Goal: Task Accomplishment & Management: Use online tool/utility

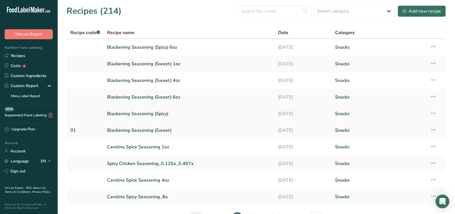
click at [162, 114] on link "Blackening Seasoning (Spicy)" at bounding box center [189, 114] width 164 height 12
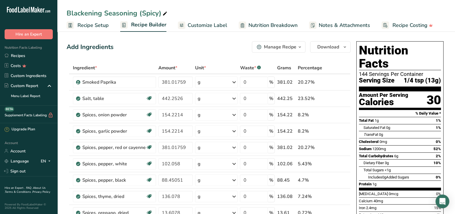
click at [86, 24] on span "Recipe Setup" at bounding box center [92, 25] width 31 height 8
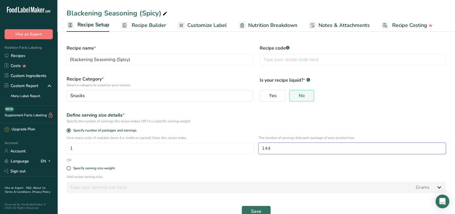
drag, startPoint x: 277, startPoint y: 147, endPoint x: 259, endPoint y: 149, distance: 17.3
click at [258, 149] on div "How many units of sealable items (i.e. bottle or packet) Does this recipe make.…" at bounding box center [256, 146] width 386 height 22
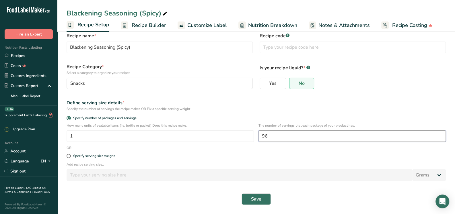
scroll to position [13, 0]
type input "96"
click at [258, 200] on span "Save" at bounding box center [256, 199] width 10 height 7
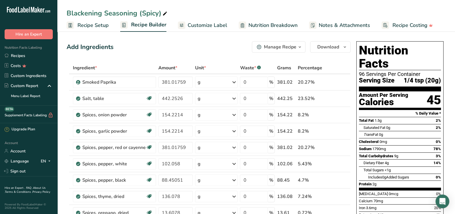
click at [216, 24] on span "Customize Label" at bounding box center [207, 25] width 40 height 8
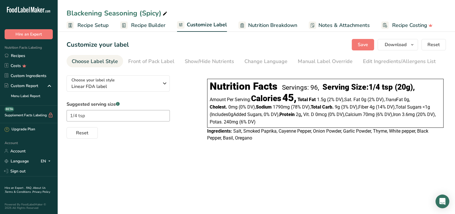
click at [144, 25] on span "Recipe Builder" at bounding box center [148, 25] width 34 height 8
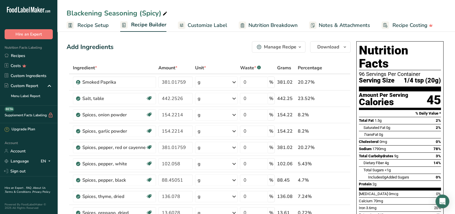
click at [283, 48] on div "Manage Recipe" at bounding box center [280, 47] width 32 height 7
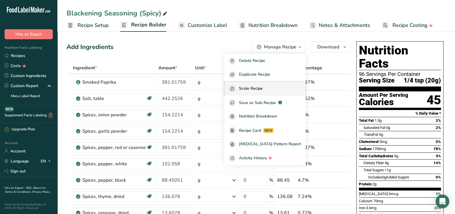
click at [273, 89] on div "Scale Recipe" at bounding box center [265, 88] width 72 height 7
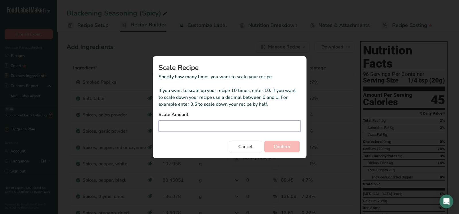
click at [217, 130] on input "Duplicate recipe modal" at bounding box center [229, 125] width 142 height 11
type input "0.039"
click at [283, 148] on span "Confirm" at bounding box center [282, 146] width 16 height 7
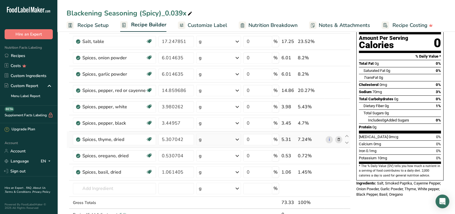
scroll to position [114, 0]
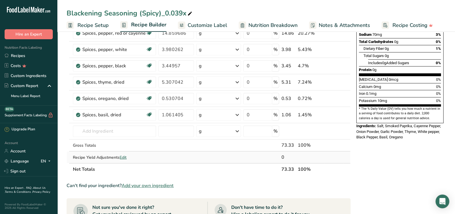
click at [123, 156] on span "Edit" at bounding box center [123, 157] width 7 height 5
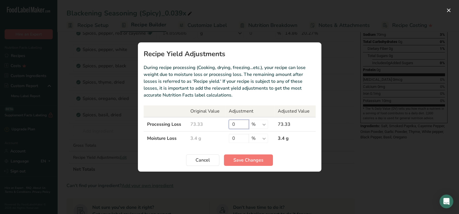
click at [237, 126] on input "0" at bounding box center [239, 124] width 20 height 9
type input "1.03"
click at [249, 161] on span "Save Changes" at bounding box center [248, 160] width 30 height 7
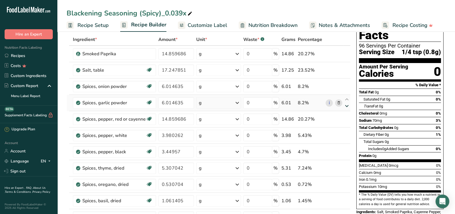
scroll to position [0, 0]
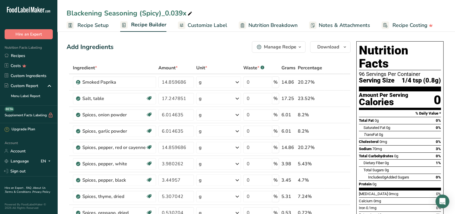
click at [185, 11] on div "Blackening Seasoning (Spicy)_0.039x" at bounding box center [129, 13] width 127 height 10
drag, startPoint x: 185, startPoint y: 13, endPoint x: 162, endPoint y: 15, distance: 23.6
click at [162, 15] on input "Blackening Seasoning (Spicy)_0.039x" at bounding box center [255, 13] width 379 height 10
type input "Blackening Seasoning (Spicy) 4oz"
click at [198, 43] on div "Add Ingredients Manage Recipe Delete Recipe Duplicate Recipe Scale Recipe Save …" at bounding box center [208, 46] width 284 height 11
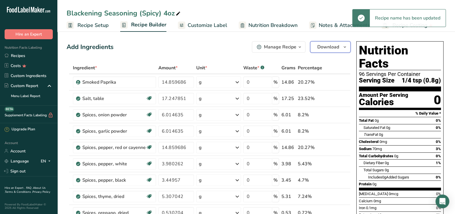
click at [331, 49] on span "Download" at bounding box center [328, 47] width 22 height 7
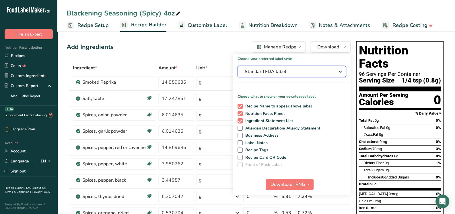
click at [306, 72] on span "Standard FDA label" at bounding box center [287, 71] width 86 height 7
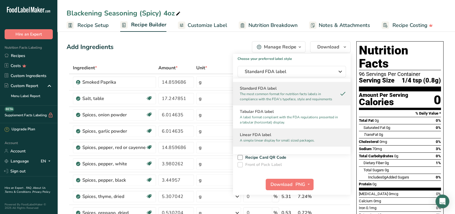
click at [260, 134] on h2 "Linear FDA label" at bounding box center [292, 135] width 104 height 6
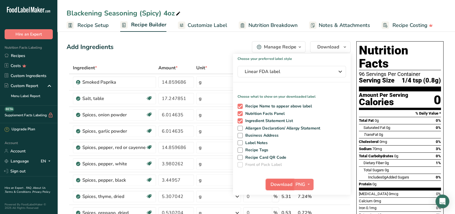
click at [285, 184] on span "Download" at bounding box center [281, 184] width 22 height 7
click at [86, 26] on span "Recipe Setup" at bounding box center [92, 25] width 31 height 8
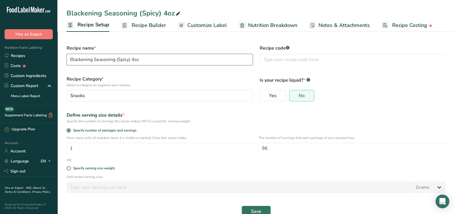
click at [135, 60] on input "Blackening Seasoning (Spicy) 4oz" at bounding box center [159, 59] width 186 height 11
type input "Blackening Seasoning (Spicy) 1oz"
click at [169, 14] on div "Blackening Seasoning (Spicy) 4oz" at bounding box center [123, 13] width 115 height 10
click at [168, 14] on input "Blackening Seasoning (Spicy) 4oz" at bounding box center [255, 13] width 379 height 10
type input "Blackening Seasoning (Spicy) 1oz"
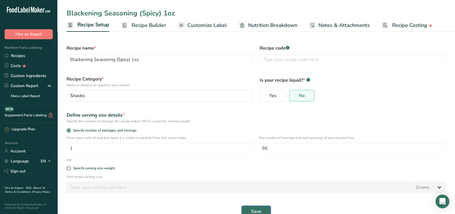
click at [261, 210] on span "Save" at bounding box center [256, 211] width 10 height 7
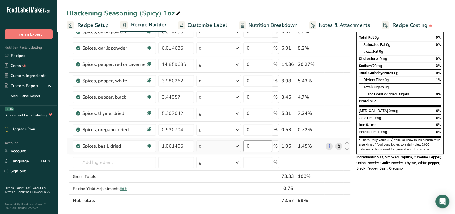
scroll to position [114, 0]
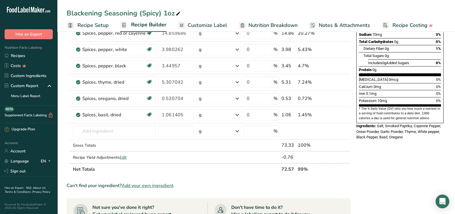
click at [165, 14] on div "Blackening Seasoning (Spicy) 1oz" at bounding box center [123, 13] width 115 height 10
click at [167, 11] on input "Blackening Seasoning (Spicy) 1oz" at bounding box center [255, 13] width 379 height 10
type input "Blackening Seasoning (Spicy) 4oz"
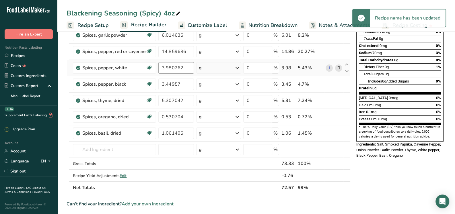
scroll to position [86, 0]
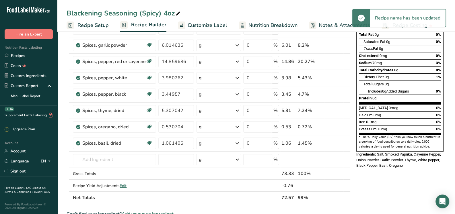
click at [105, 28] on span "Recipe Setup" at bounding box center [92, 25] width 31 height 8
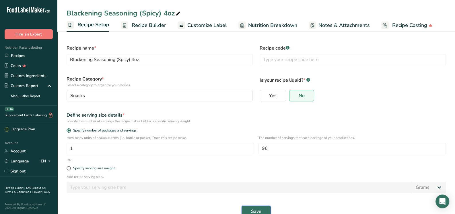
click at [261, 209] on button "Save" at bounding box center [255, 211] width 29 height 11
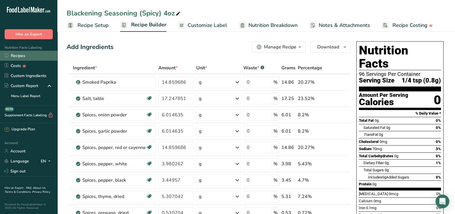
click at [28, 54] on link "Recipes" at bounding box center [28, 56] width 57 height 10
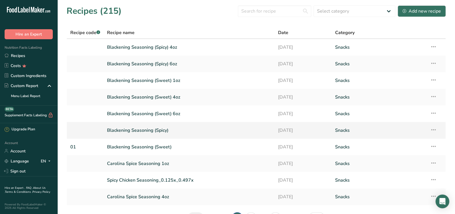
click at [153, 130] on link "Blackening Seasoning (Spicy)" at bounding box center [189, 130] width 164 height 12
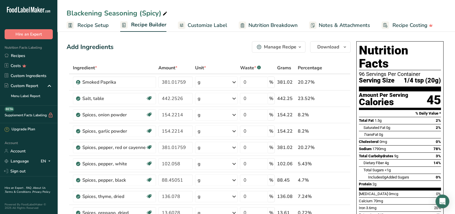
drag, startPoint x: 172, startPoint y: 124, endPoint x: 343, endPoint y: 11, distance: 205.2
click at [343, 11] on div "Blackening Seasoning (Spicy)" at bounding box center [255, 13] width 397 height 10
click at [102, 27] on span "Recipe Setup" at bounding box center [92, 25] width 31 height 8
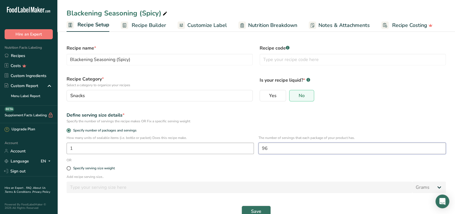
drag, startPoint x: 270, startPoint y: 145, endPoint x: 245, endPoint y: 149, distance: 25.5
click at [246, 149] on div "How many units of sealable items (i.e. bottle or packet) Does this recipe make.…" at bounding box center [256, 146] width 386 height 22
type input "12"
click at [255, 210] on span "Save" at bounding box center [256, 211] width 10 height 7
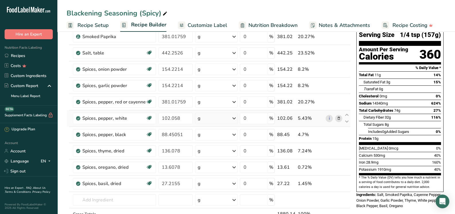
scroll to position [8, 0]
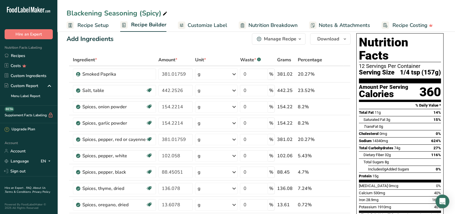
click at [284, 39] on div "Manage Recipe" at bounding box center [280, 39] width 32 height 7
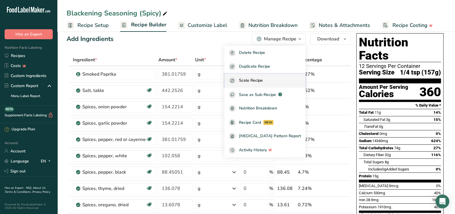
click at [263, 79] on span "Scale Recipe" at bounding box center [251, 80] width 24 height 7
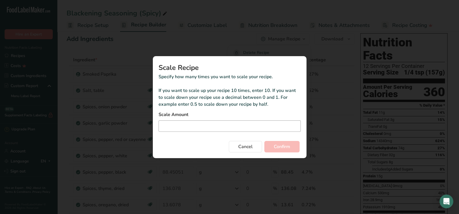
click at [229, 123] on div "Scale Amount" at bounding box center [229, 121] width 142 height 21
drag, startPoint x: 231, startPoint y: 124, endPoint x: 228, endPoint y: 127, distance: 3.9
click at [228, 127] on input "Duplicate recipe modal" at bounding box center [229, 125] width 142 height 11
type input "5"
type input "0.005"
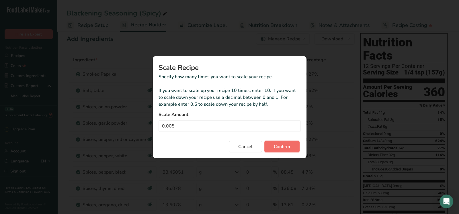
click at [281, 144] on span "Confirm" at bounding box center [282, 146] width 16 height 7
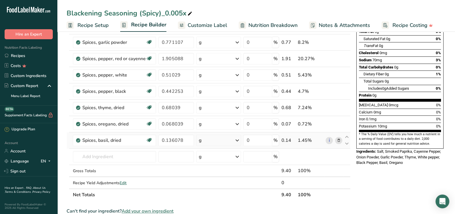
scroll to position [114, 0]
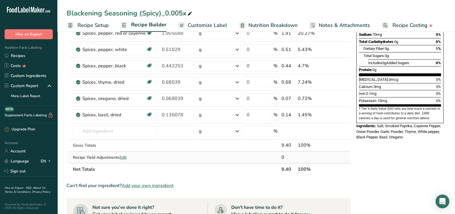
click at [126, 155] on span "Edit" at bounding box center [123, 157] width 7 height 5
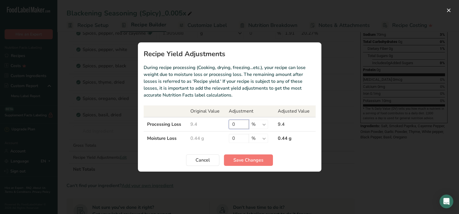
click at [239, 123] on input "0" at bounding box center [239, 124] width 20 height 9
type input "1"
type input "2"
type input "4"
type input "3.5"
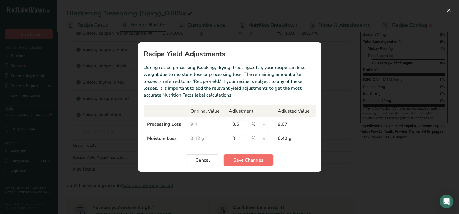
click at [248, 160] on span "Save Changes" at bounding box center [248, 160] width 30 height 7
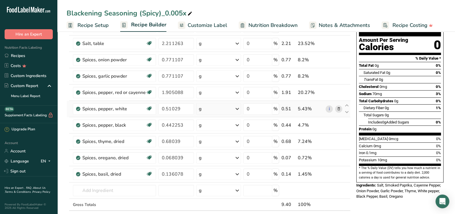
scroll to position [0, 0]
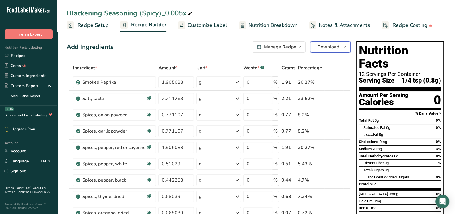
drag, startPoint x: 330, startPoint y: 46, endPoint x: 329, endPoint y: 49, distance: 3.2
click at [330, 46] on span "Download" at bounding box center [328, 47] width 22 height 7
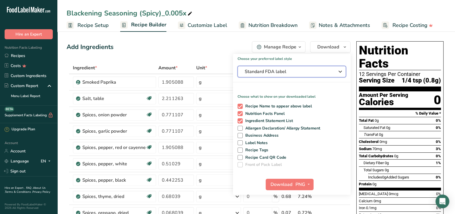
click at [303, 73] on span "Standard FDA label" at bounding box center [287, 71] width 86 height 7
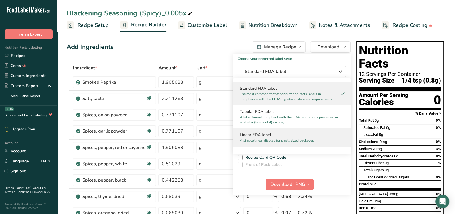
click at [274, 136] on h2 "Linear FDA label" at bounding box center [292, 135] width 104 height 6
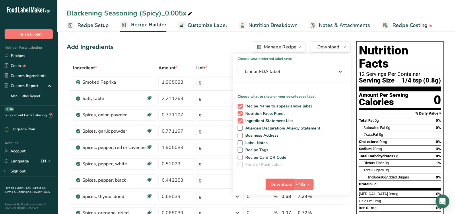
click at [277, 184] on span "Download" at bounding box center [281, 184] width 22 height 7
click at [238, 13] on div "Blackening Seasoning (Spicy)_0.005x" at bounding box center [255, 13] width 397 height 10
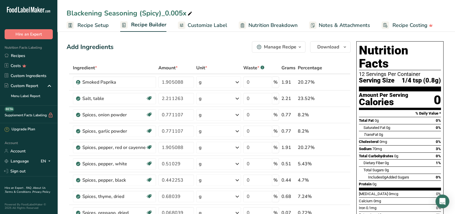
click at [182, 12] on div "Blackening Seasoning (Spicy)_0.005x" at bounding box center [129, 13] width 127 height 10
drag, startPoint x: 185, startPoint y: 13, endPoint x: 161, endPoint y: 13, distance: 23.8
click at [161, 13] on input "Blackening Seasoning (Spicy)_0.005x" at bounding box center [255, 13] width 379 height 10
type input "Blackening Seasoning (Spicy) 1oz"
click at [322, 46] on span "Download" at bounding box center [328, 47] width 22 height 7
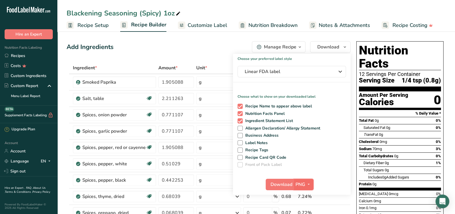
click at [294, 183] on button "PNG" at bounding box center [303, 184] width 20 height 11
click at [287, 184] on span "Download" at bounding box center [281, 184] width 22 height 7
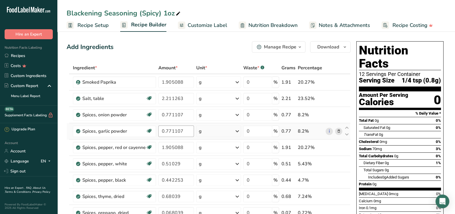
scroll to position [28, 0]
